Goal: Task Accomplishment & Management: Manage account settings

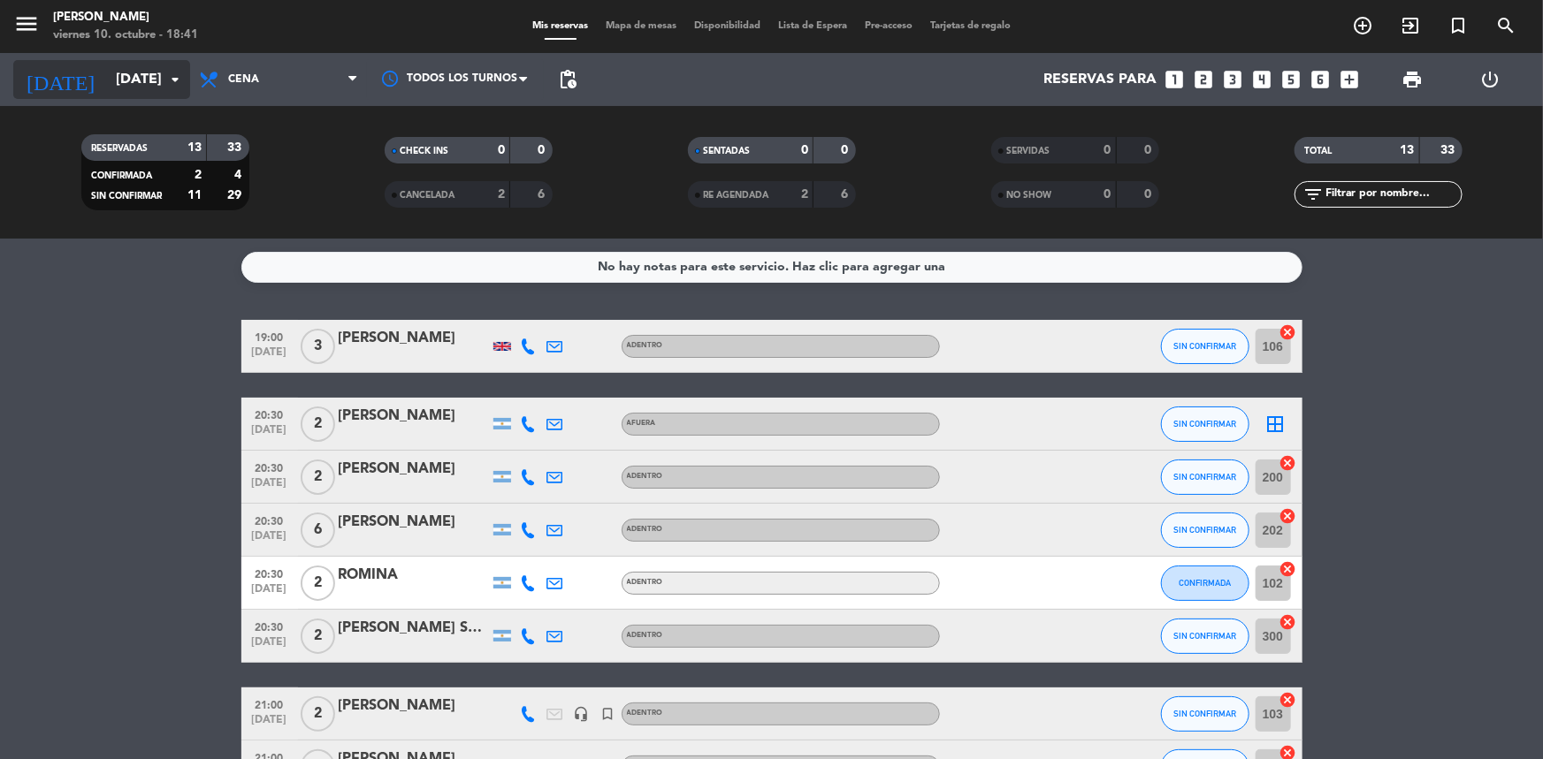
click at [138, 80] on input "[DATE]" at bounding box center [200, 80] width 187 height 34
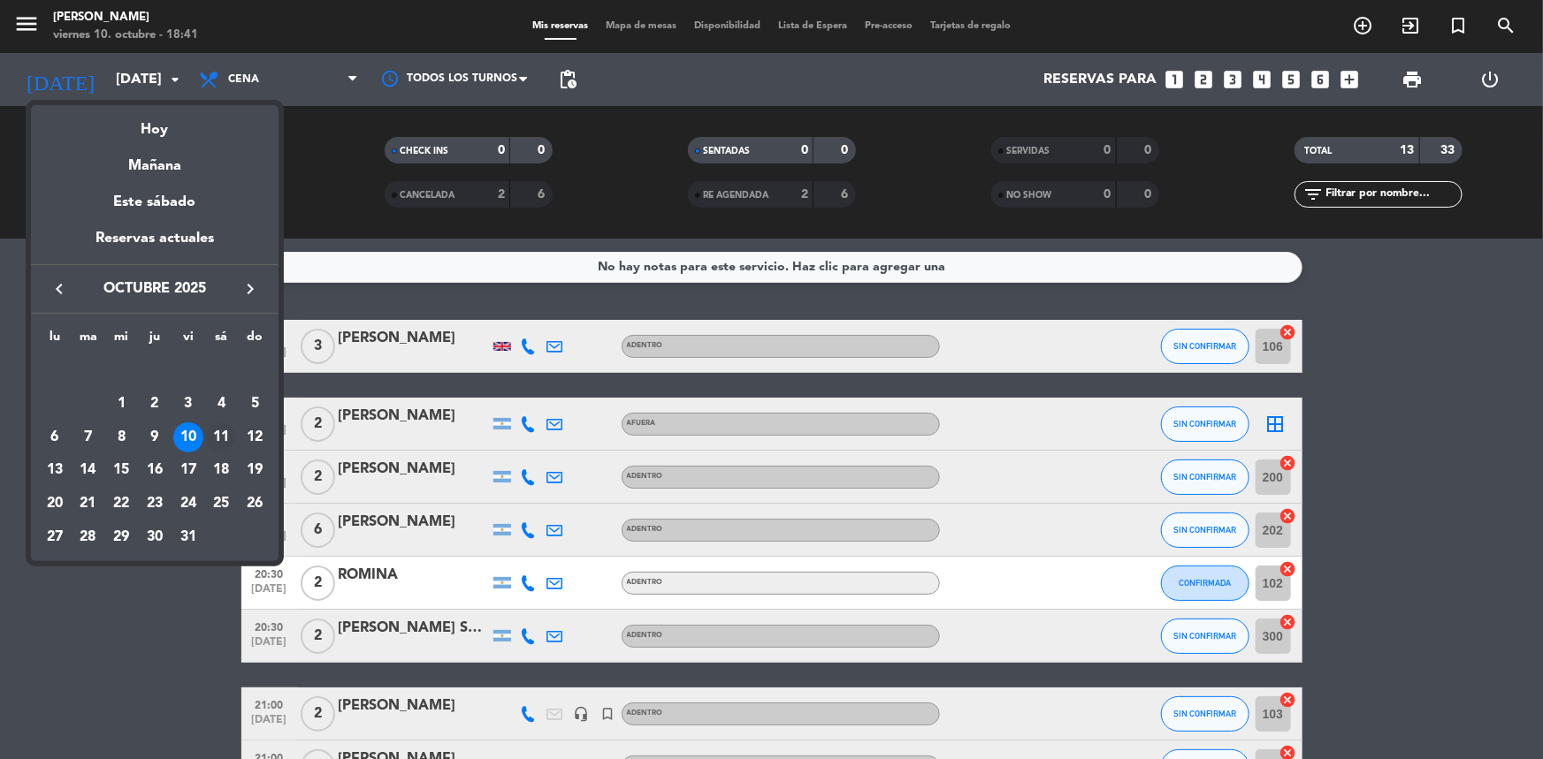
click at [225, 438] on div "11" at bounding box center [221, 438] width 30 height 30
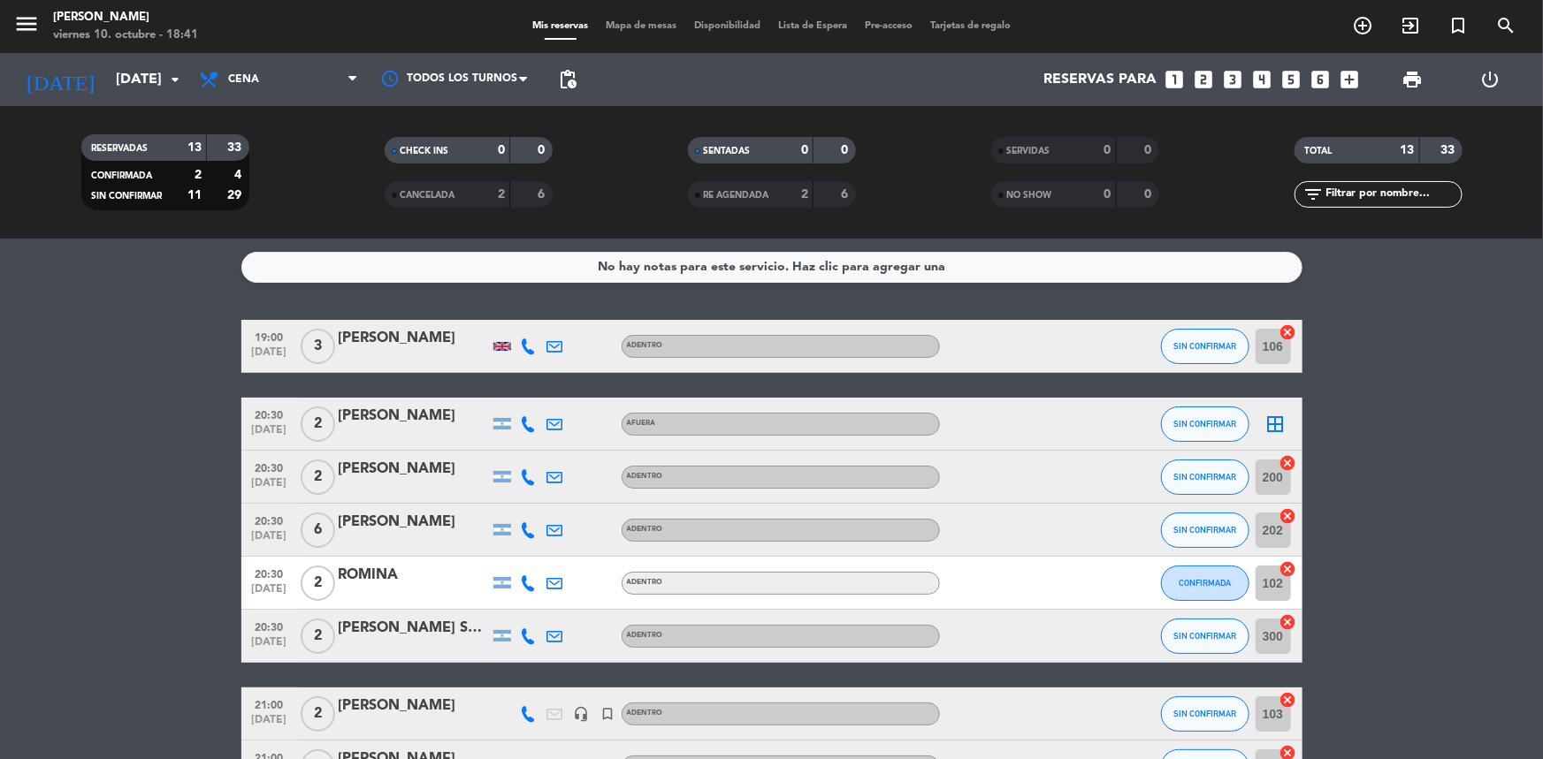
type input "[DATE]"
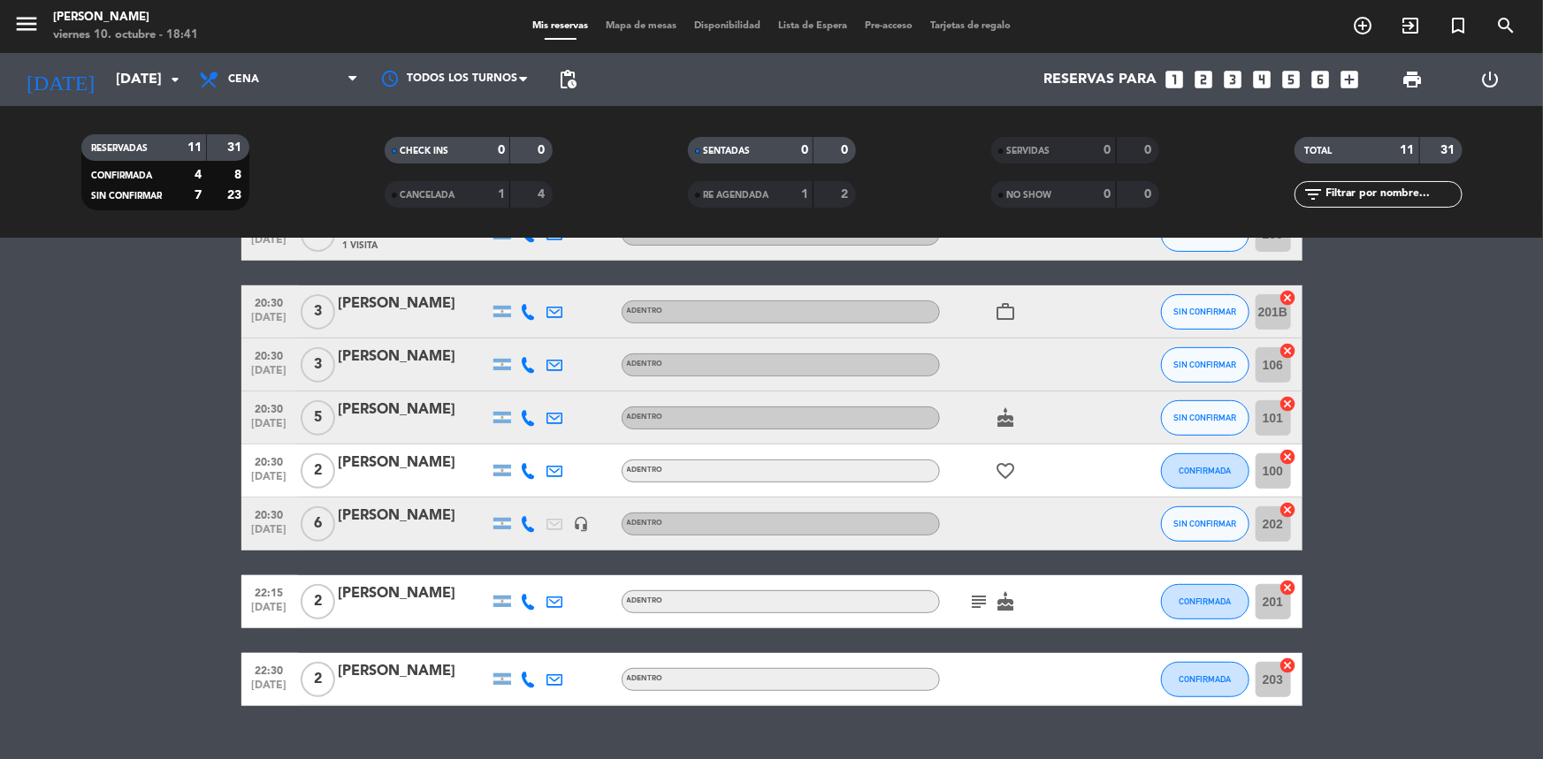
scroll to position [355, 0]
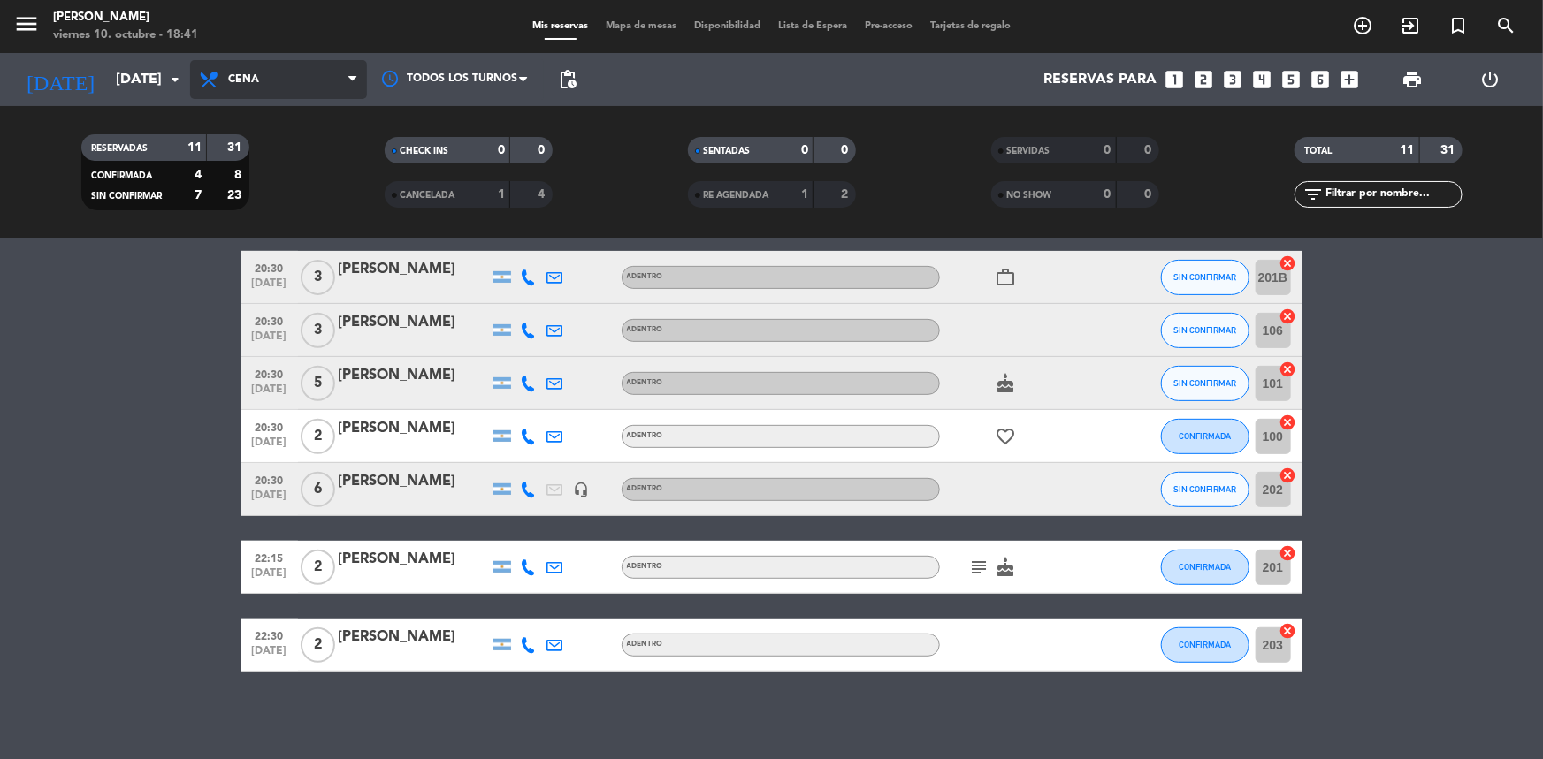
drag, startPoint x: 364, startPoint y: 88, endPoint x: 355, endPoint y: 92, distance: 9.5
click at [363, 88] on span "Cena" at bounding box center [278, 79] width 177 height 39
drag, startPoint x: 309, startPoint y: 164, endPoint x: 495, endPoint y: 199, distance: 189.7
click at [309, 164] on div "menu Madre [PERSON_NAME][DATE] 10. octubre - 18:41 Mis reservas Mapa de mesas D…" at bounding box center [771, 119] width 1543 height 239
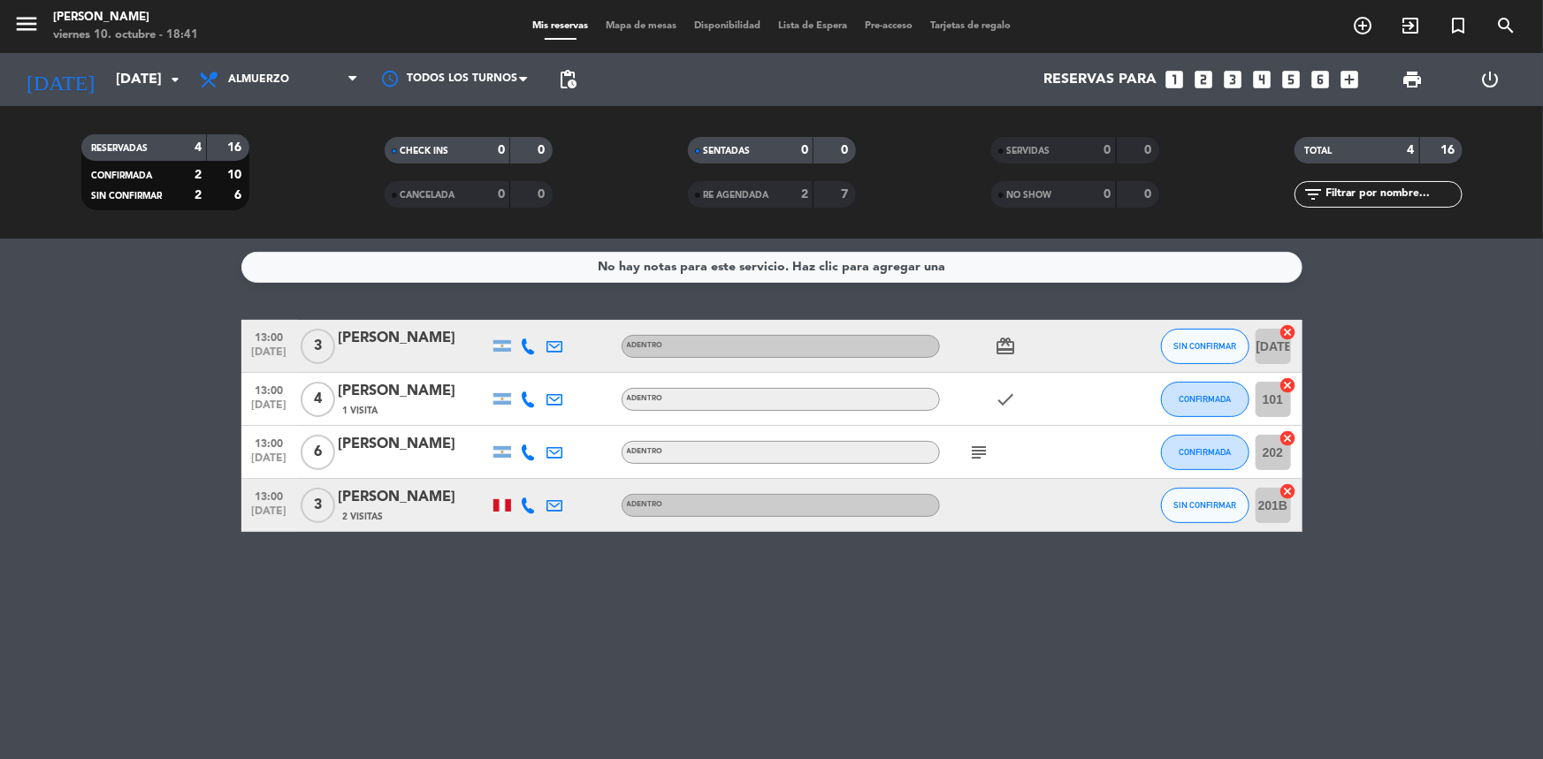
click at [986, 452] on icon "subject" at bounding box center [979, 452] width 21 height 21
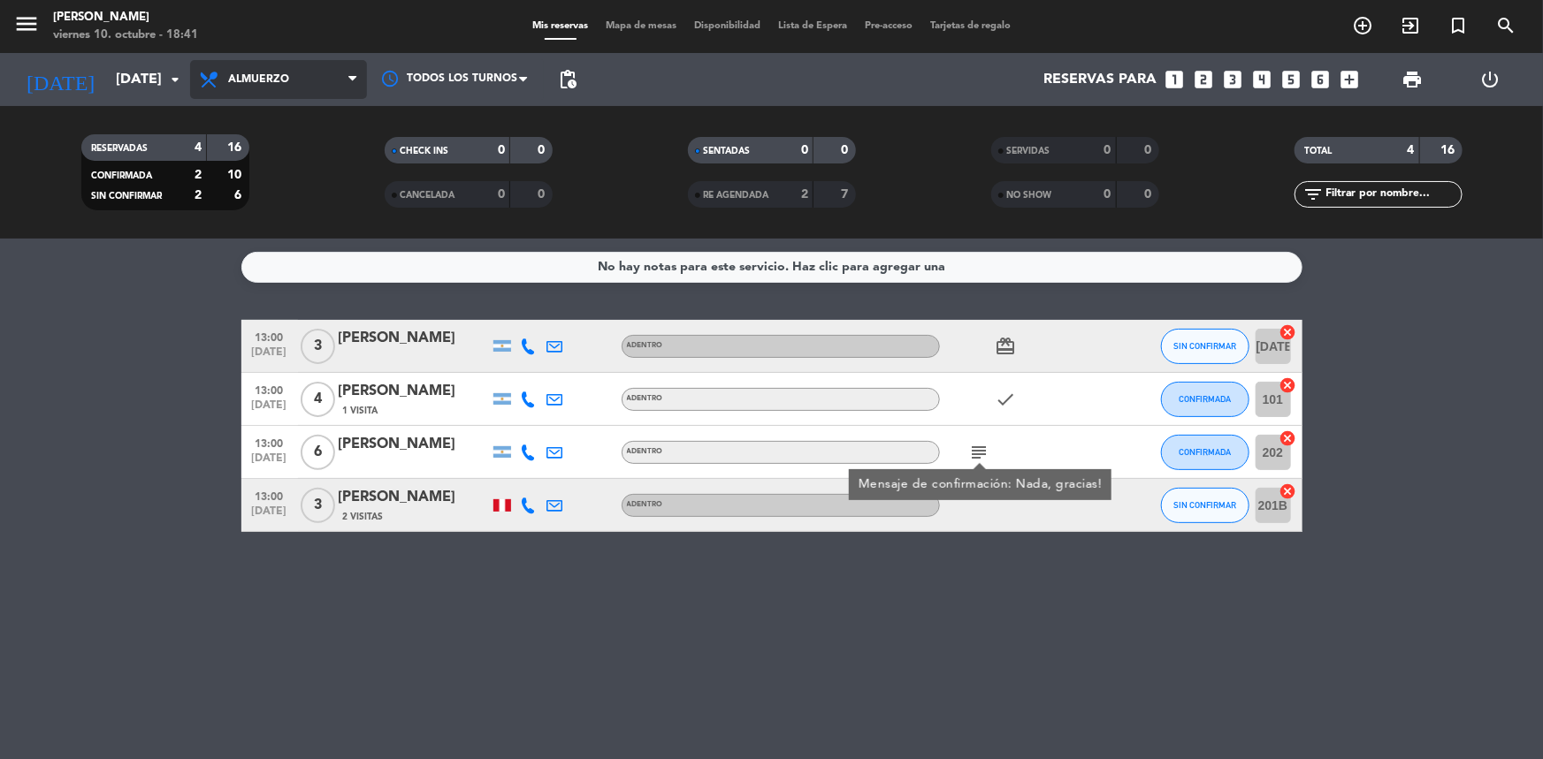
click at [246, 71] on span "Almuerzo" at bounding box center [278, 79] width 177 height 39
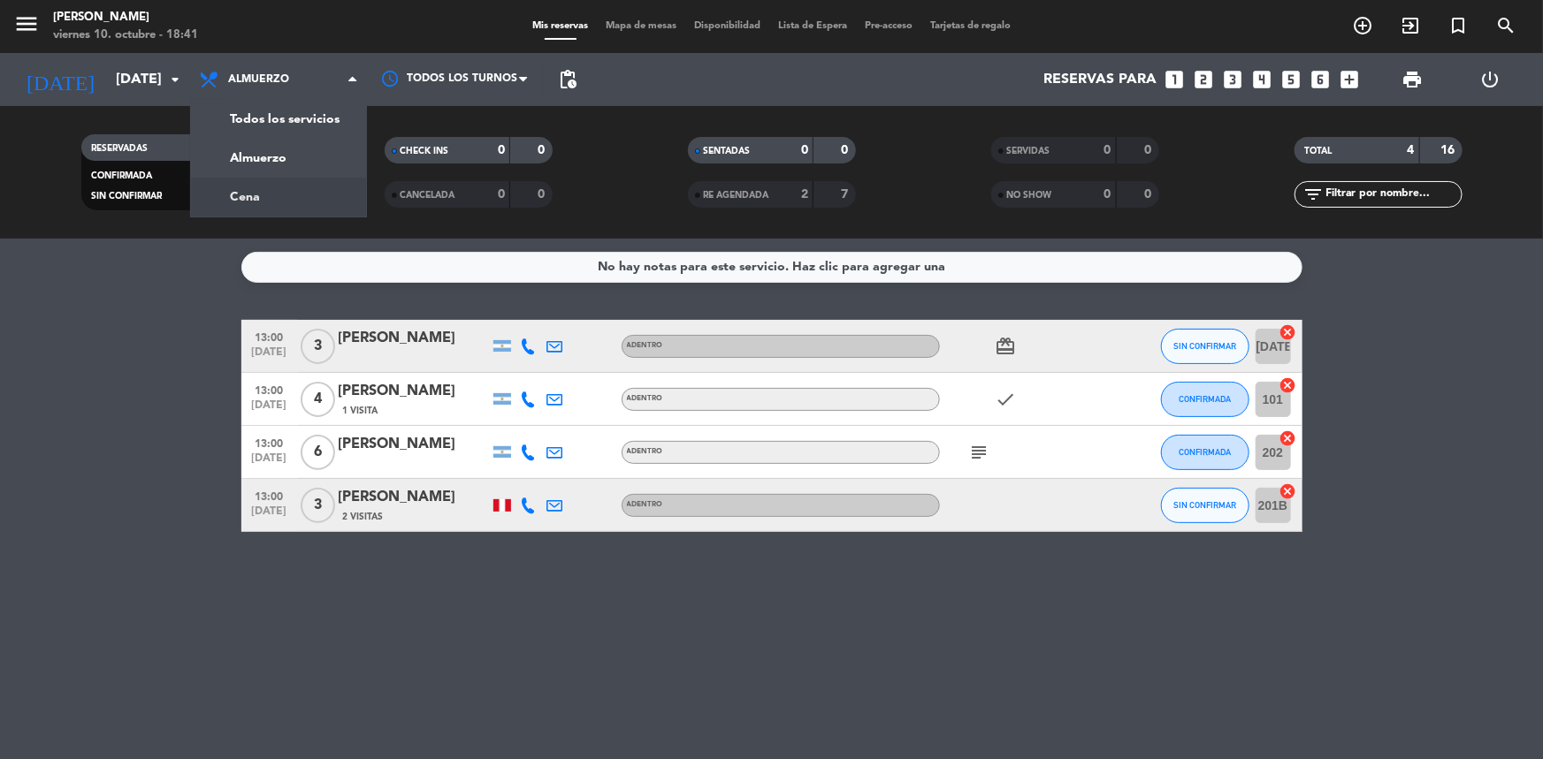
drag, startPoint x: 278, startPoint y: 189, endPoint x: 265, endPoint y: 167, distance: 25.3
click at [278, 187] on div "menu Madre [PERSON_NAME][DATE] 10. octubre - 18:41 Mis reservas Mapa de mesas D…" at bounding box center [771, 119] width 1543 height 239
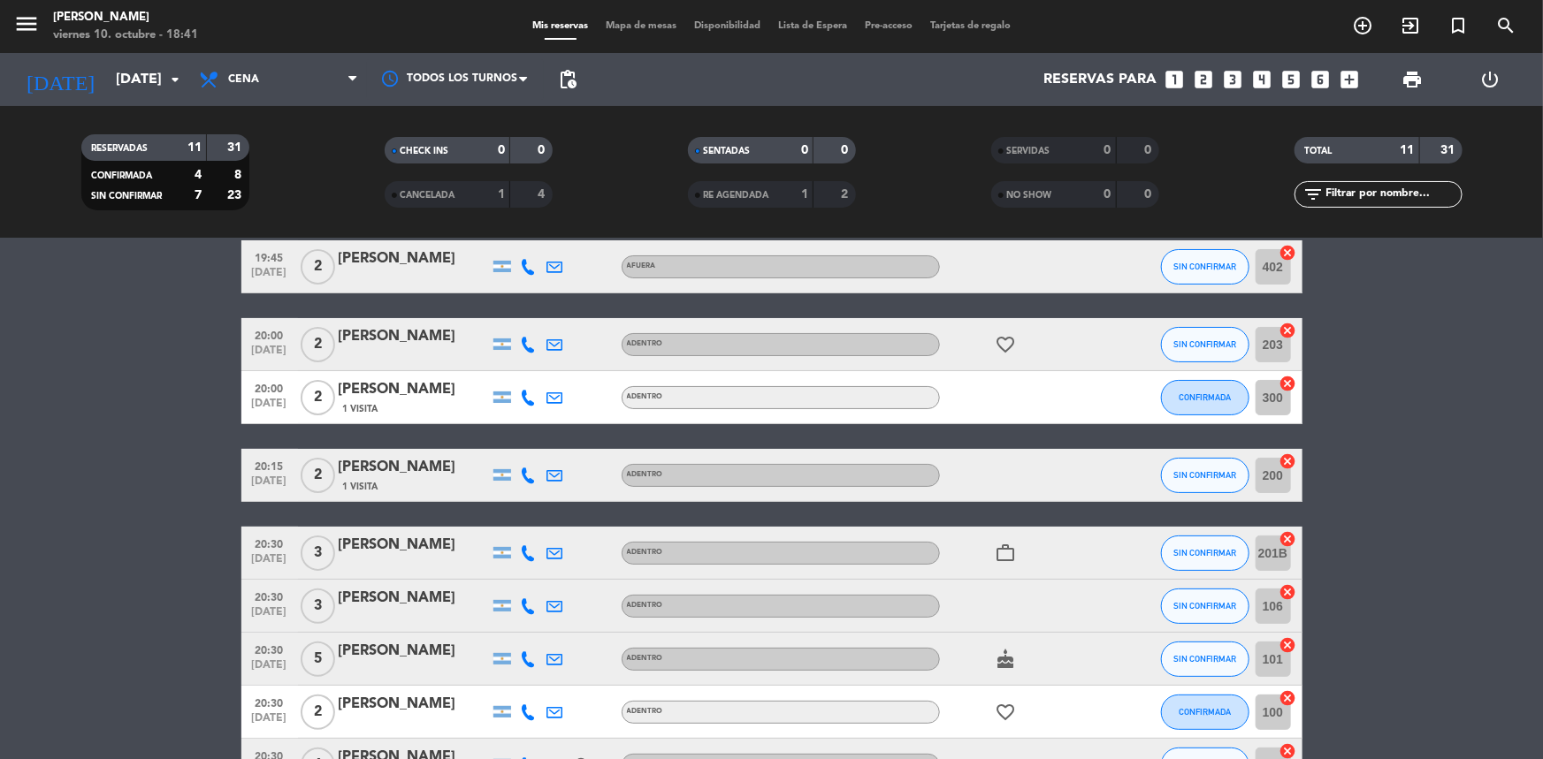
scroll to position [240, 0]
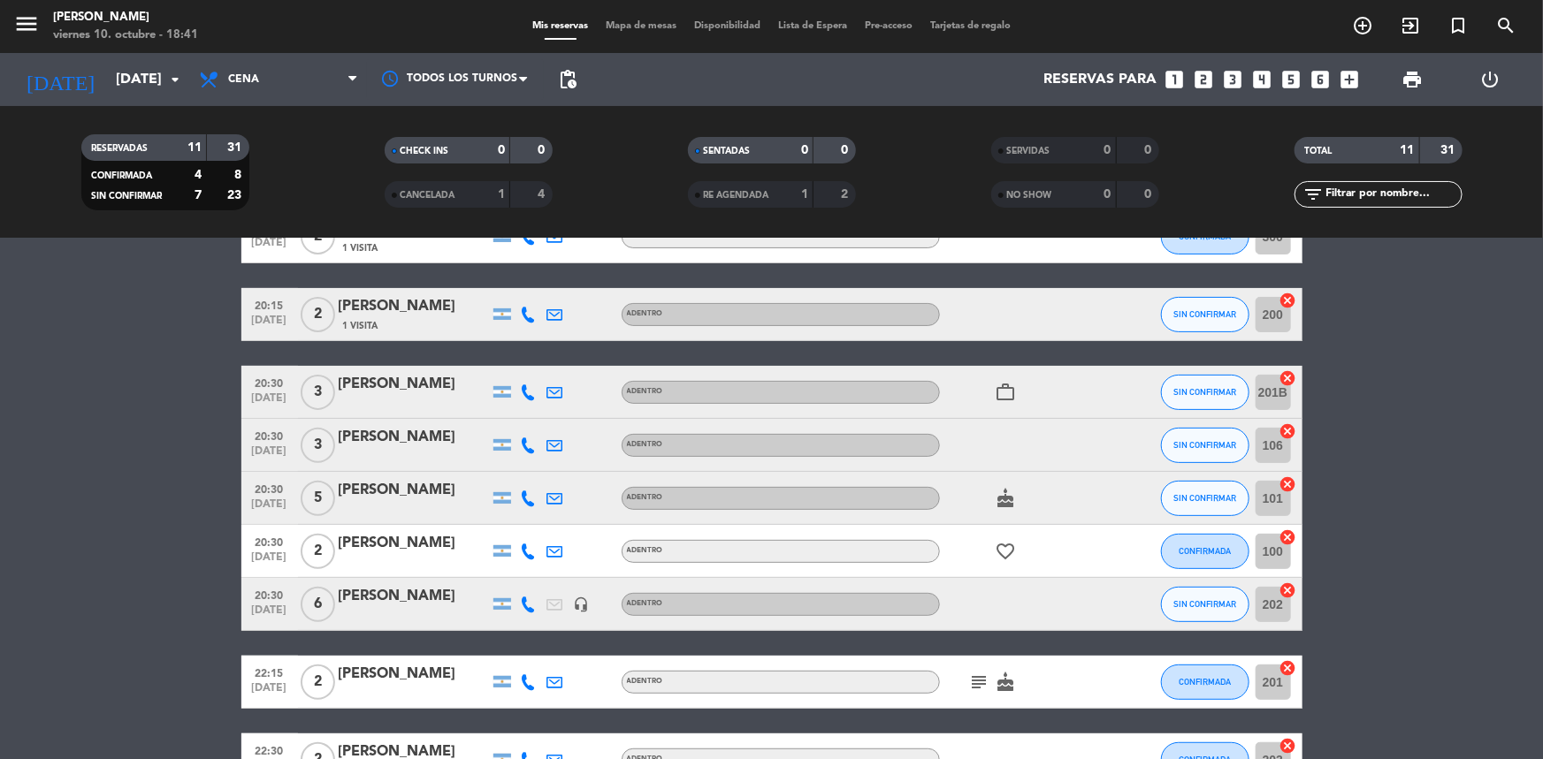
click at [418, 501] on div "[PERSON_NAME]" at bounding box center [414, 490] width 150 height 23
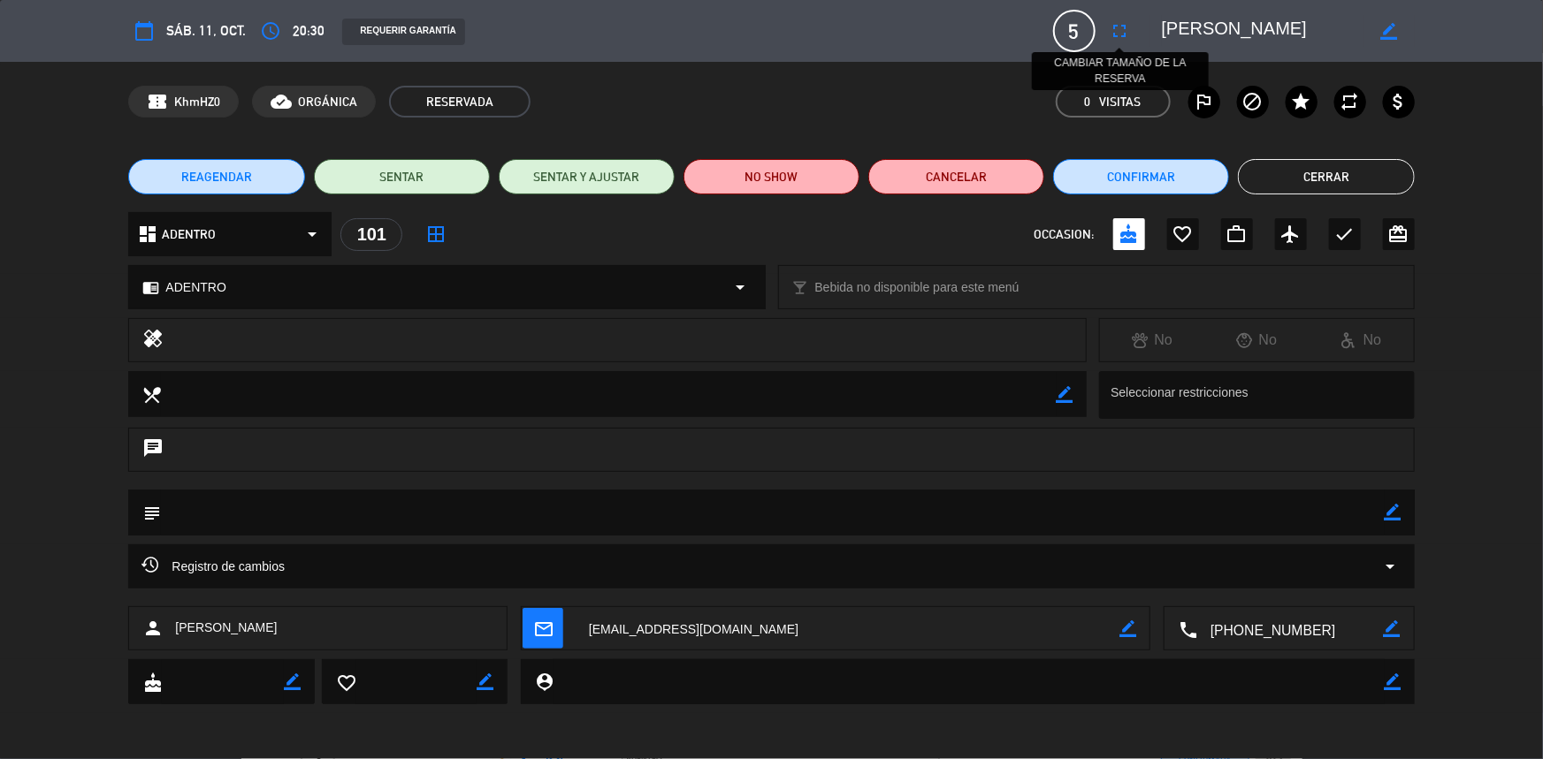
click at [1117, 32] on icon "fullscreen" at bounding box center [1120, 30] width 21 height 21
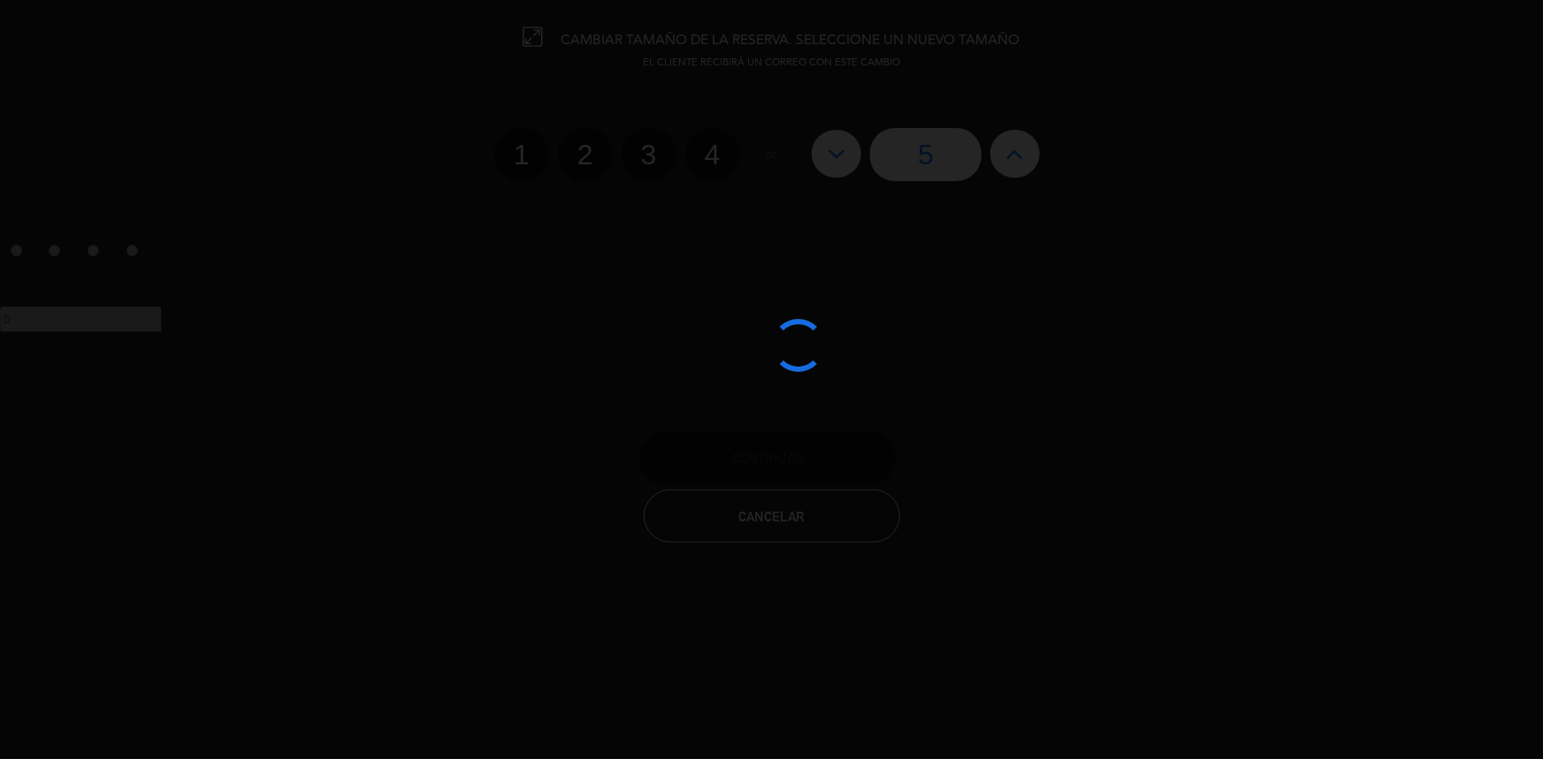
click at [1012, 152] on div at bounding box center [771, 379] width 1543 height 759
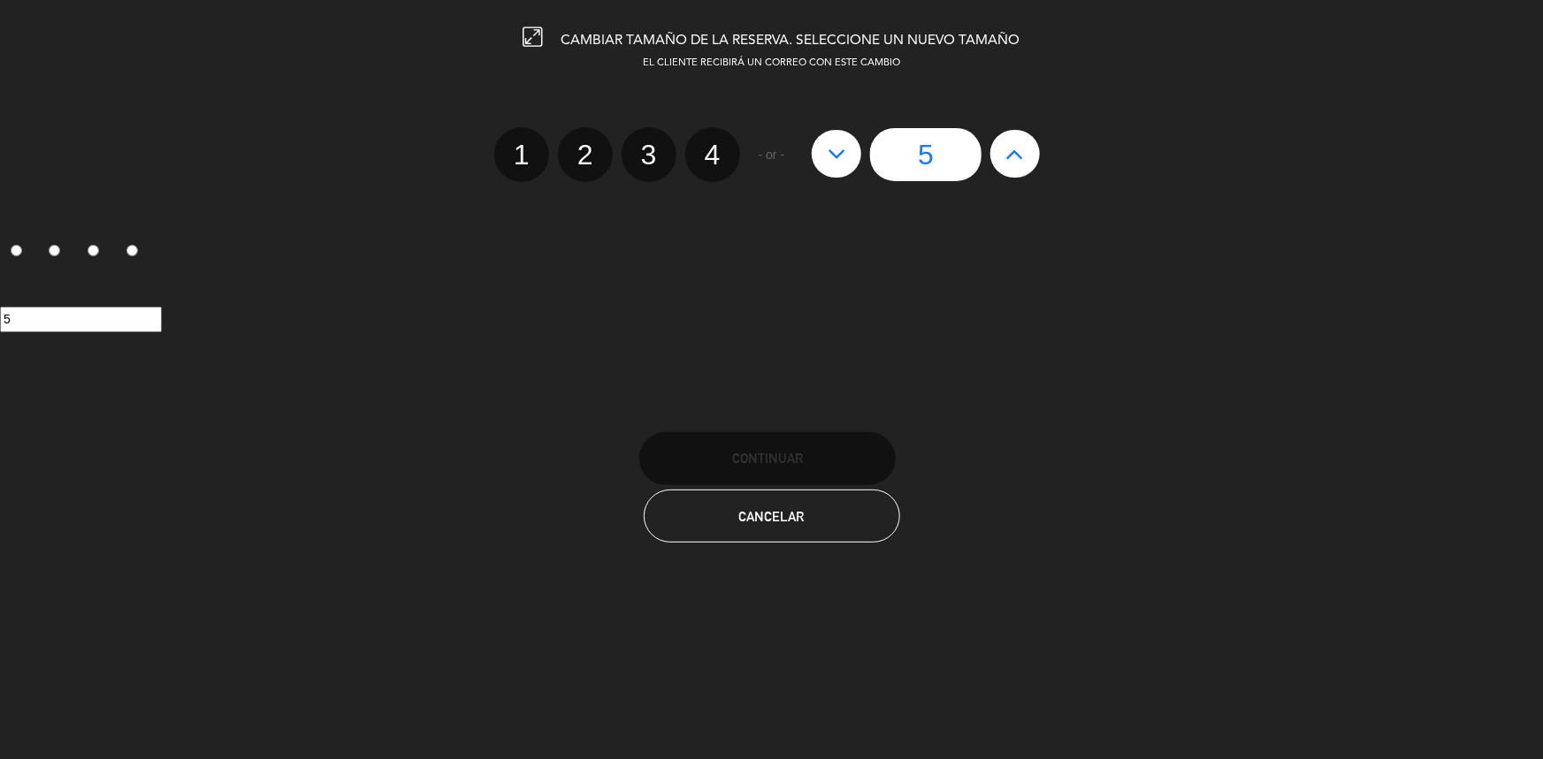
click at [1012, 152] on icon at bounding box center [1015, 154] width 19 height 28
type input "6"
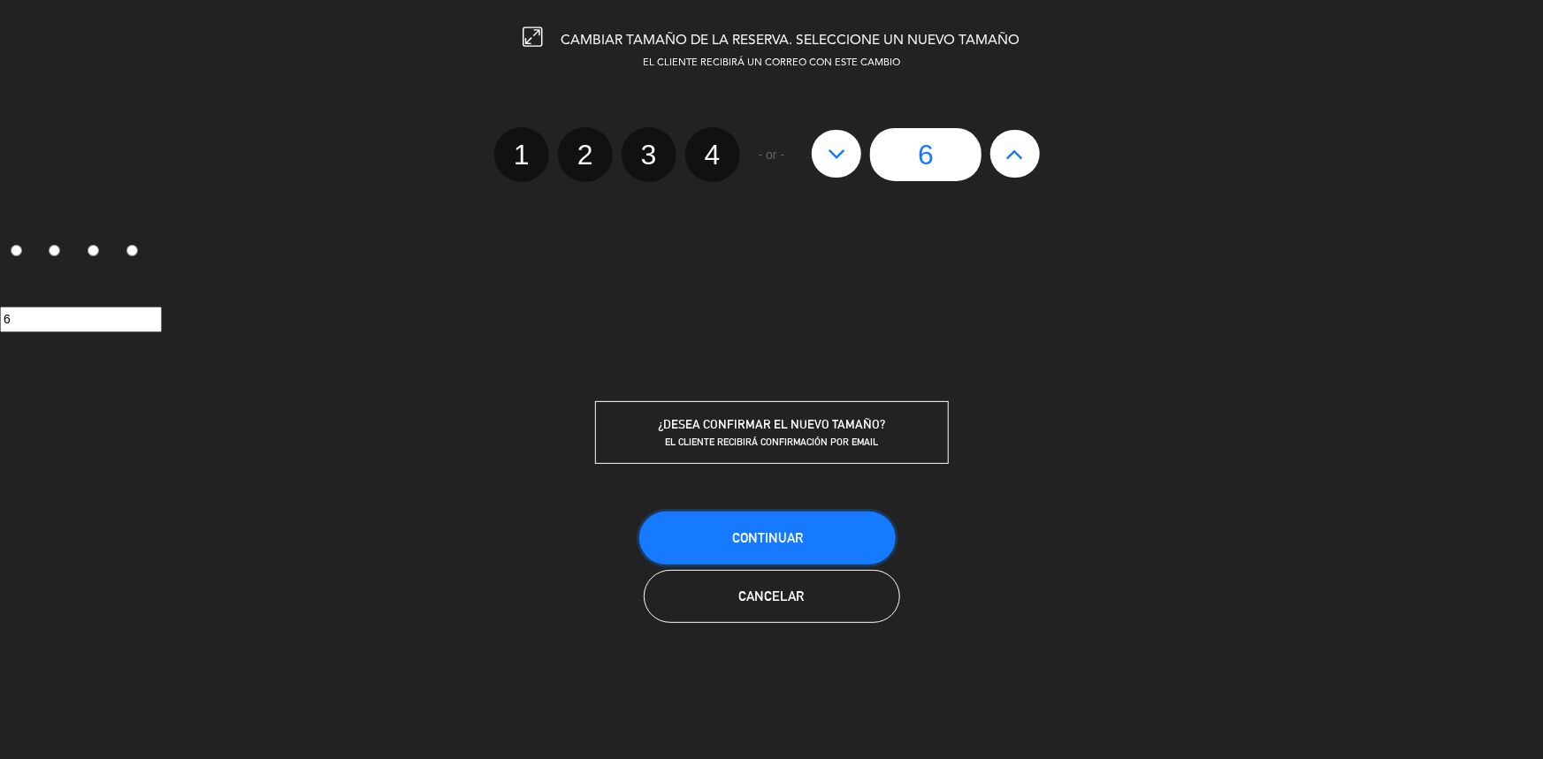
click at [824, 525] on button "Continuar" at bounding box center [767, 538] width 256 height 53
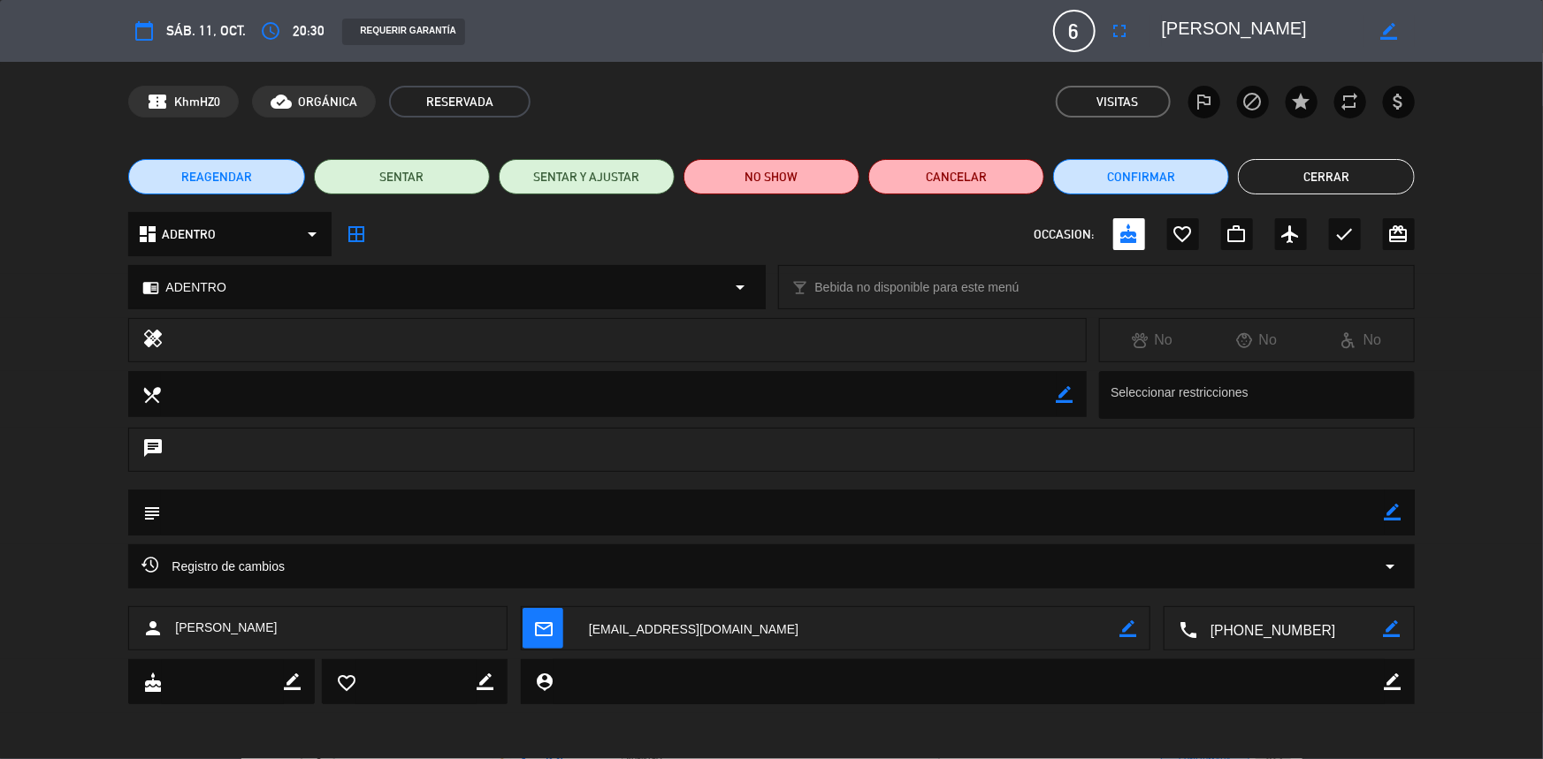
click at [1335, 185] on button "Cerrar" at bounding box center [1326, 176] width 176 height 35
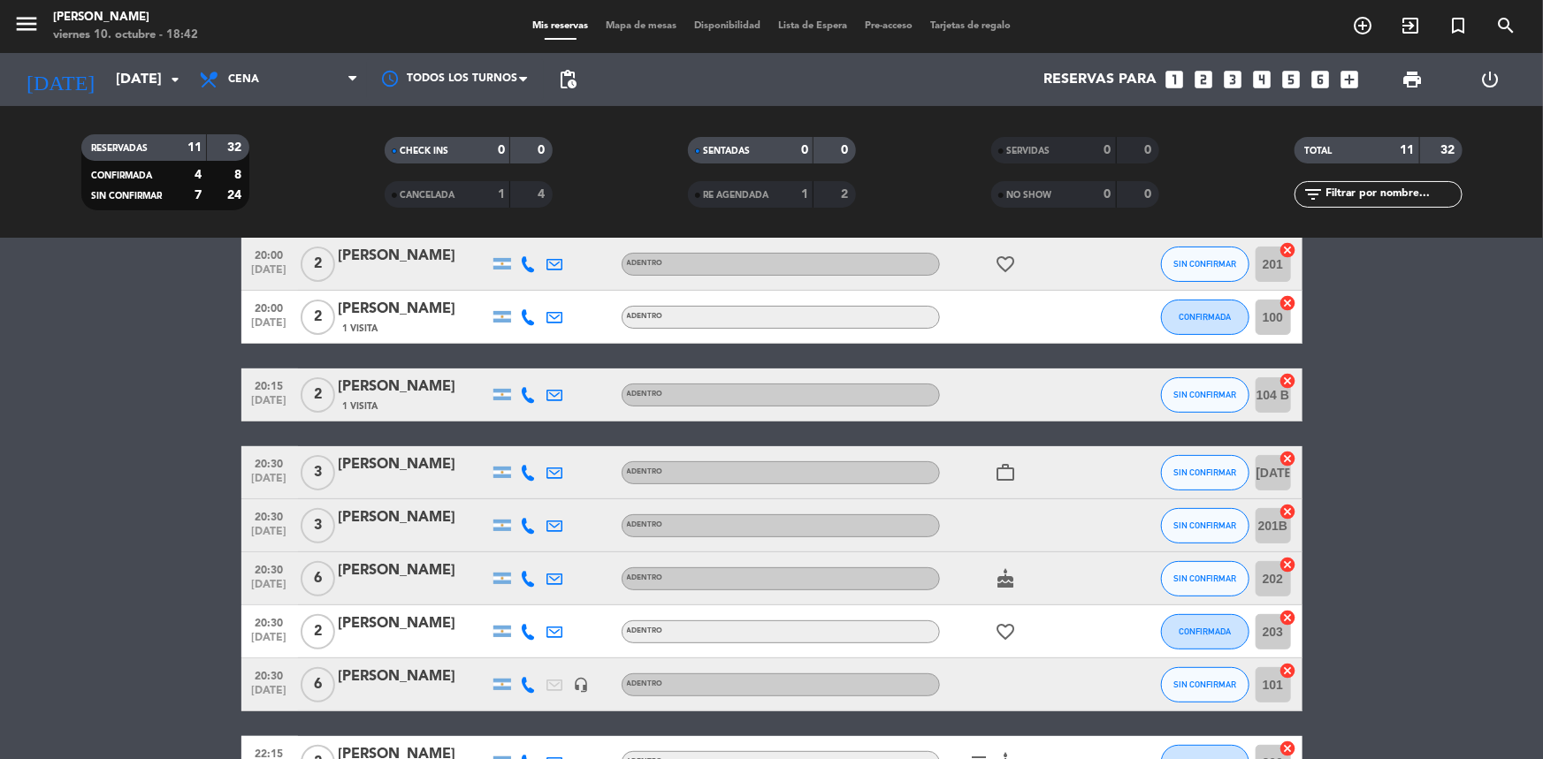
scroll to position [0, 0]
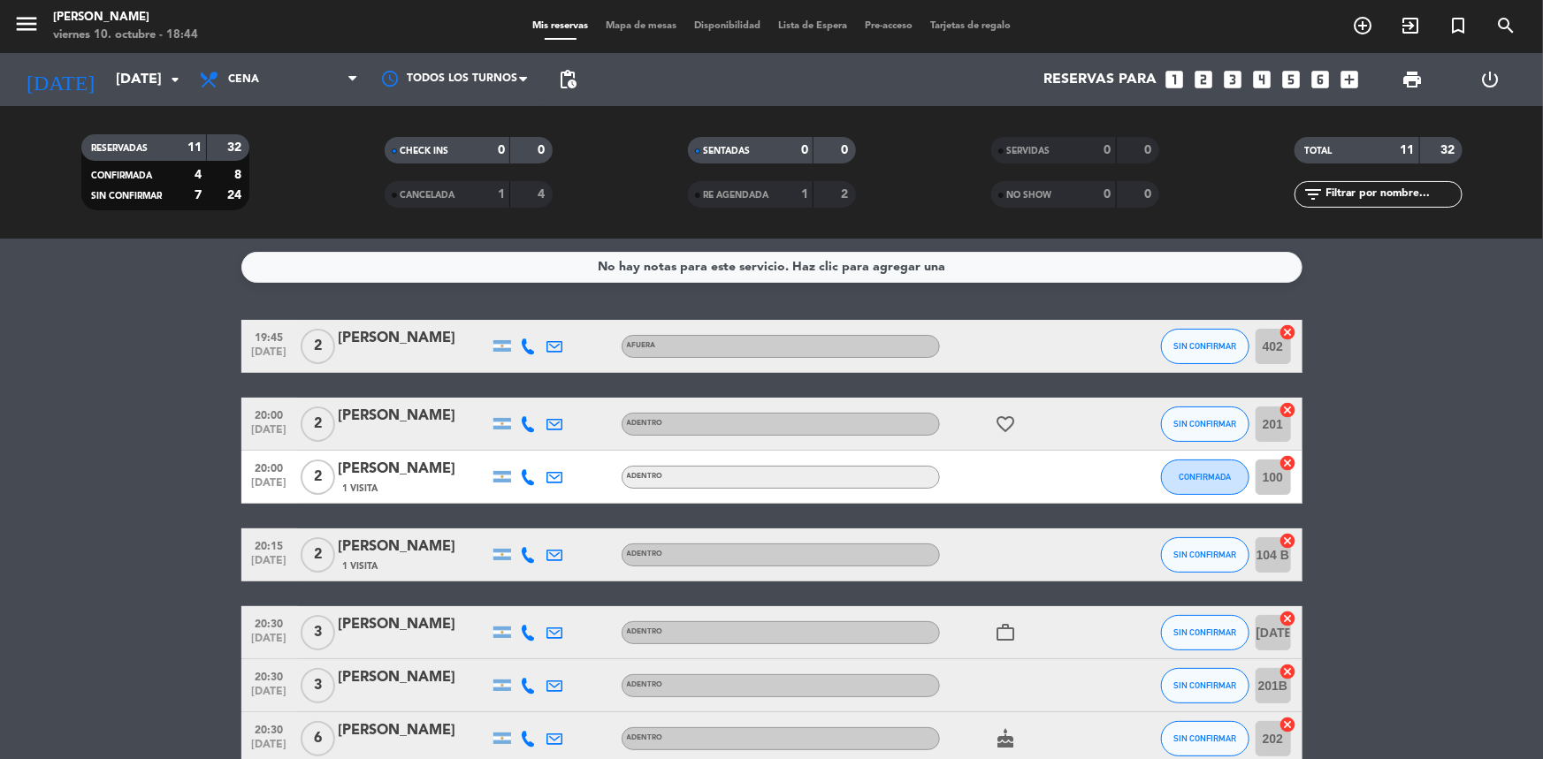
click at [530, 345] on icon at bounding box center [529, 347] width 16 height 16
click at [509, 316] on span "Copiar" at bounding box center [515, 317] width 37 height 19
click at [531, 430] on icon at bounding box center [529, 424] width 16 height 16
drag, startPoint x: 515, startPoint y: 393, endPoint x: 498, endPoint y: 377, distance: 23.1
click at [514, 393] on span "Copiar" at bounding box center [515, 394] width 37 height 19
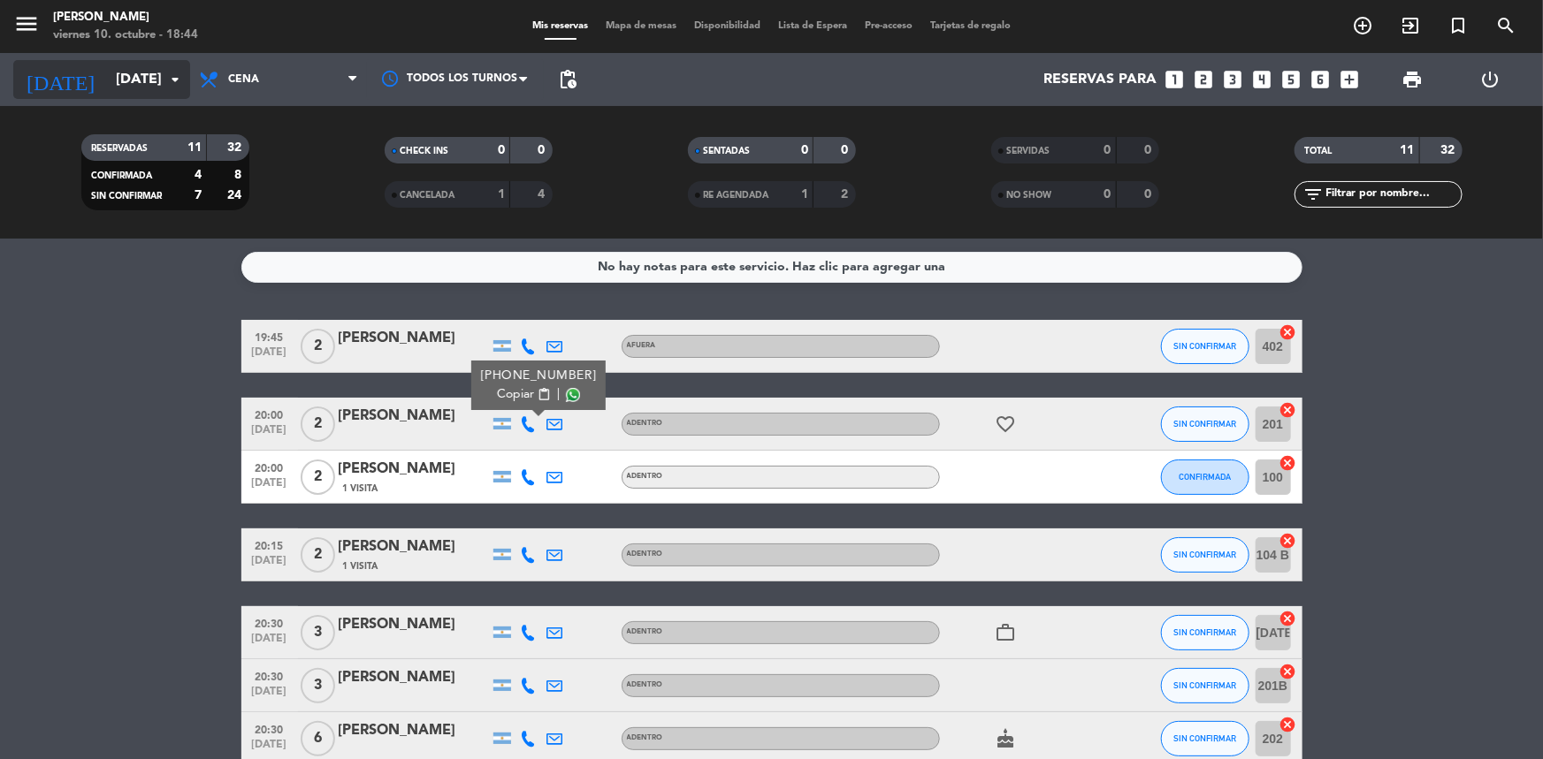
click at [132, 71] on input "[DATE]" at bounding box center [200, 80] width 187 height 34
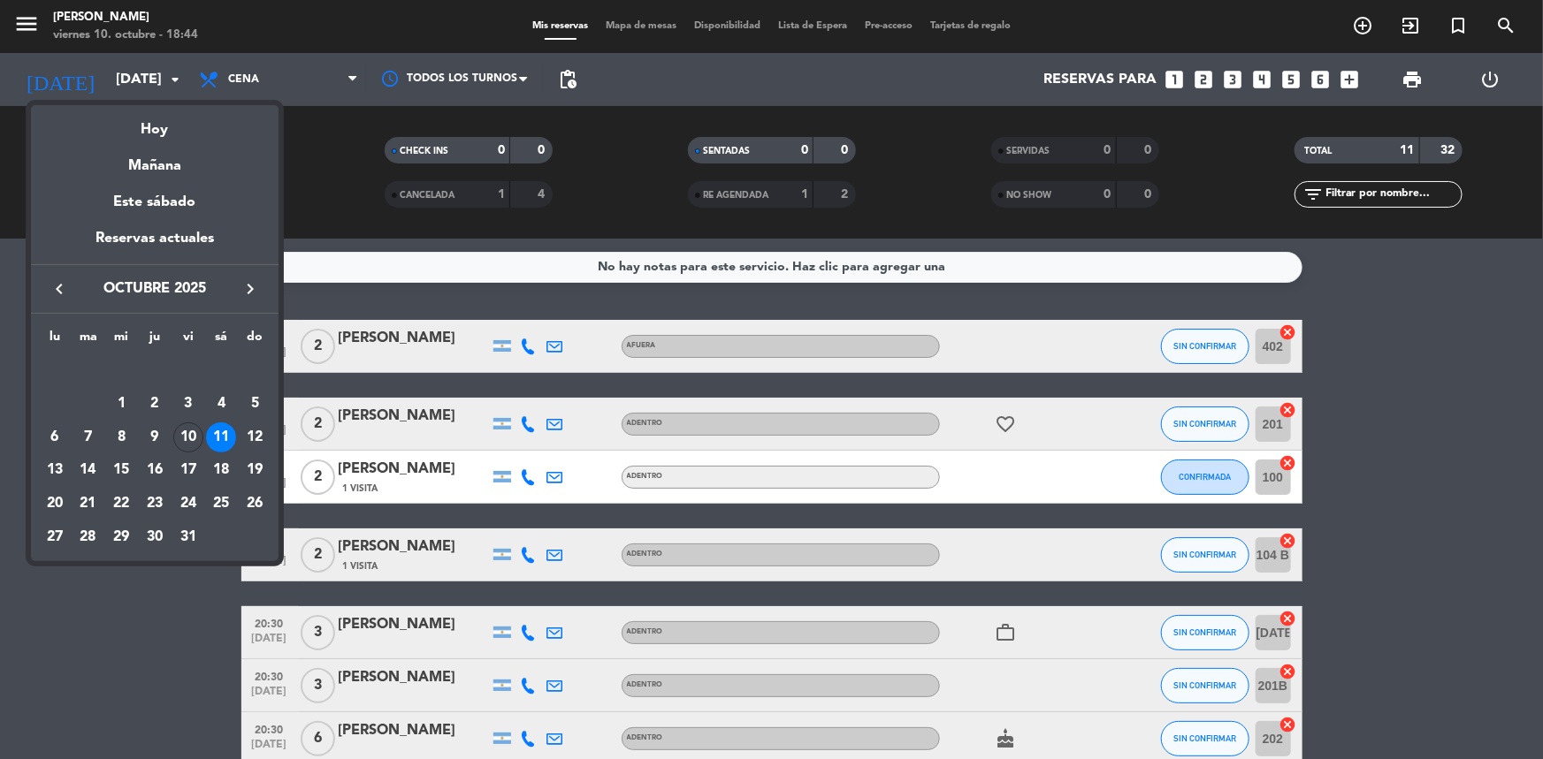
click at [180, 432] on div "10" at bounding box center [188, 438] width 30 height 30
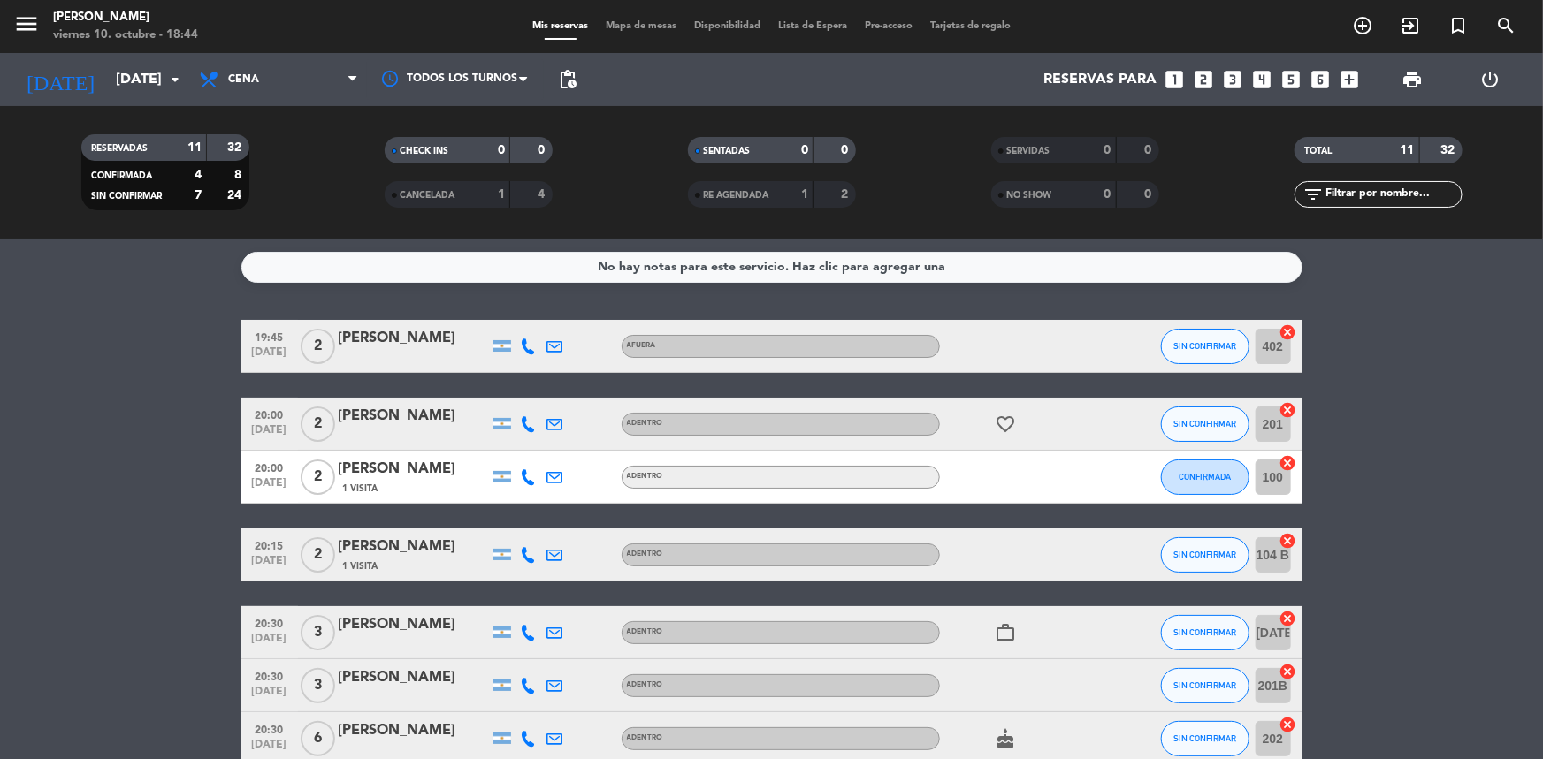
type input "[DATE]"
